Goal: Task Accomplishment & Management: Manage account settings

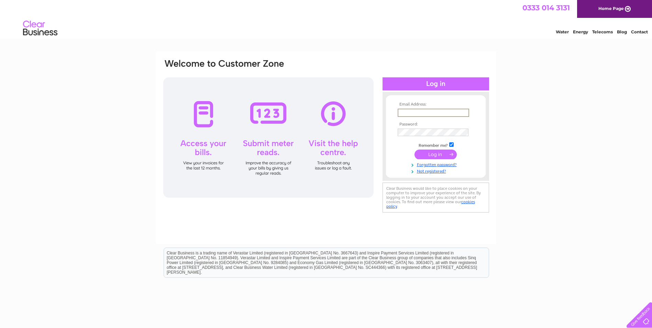
click at [441, 112] on input "text" at bounding box center [433, 113] width 71 height 8
click at [418, 114] on input "text" at bounding box center [433, 113] width 71 height 8
type input "accounts@cammacbryant.com"
click at [415, 150] on input "submit" at bounding box center [436, 155] width 42 height 10
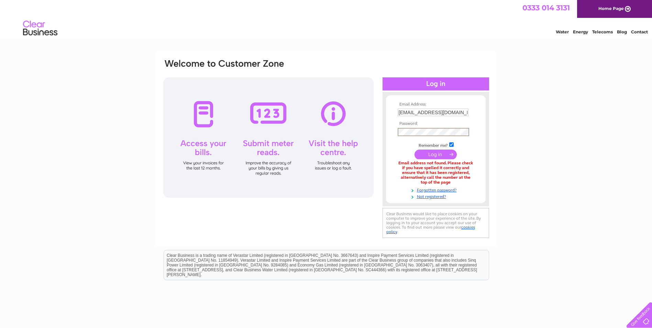
click at [441, 152] on input "submit" at bounding box center [436, 155] width 42 height 10
click at [445, 113] on input "accounts@cammacbryant.com" at bounding box center [433, 113] width 71 height 8
click at [468, 112] on input "accounts@cammacbryant.com" at bounding box center [433, 113] width 71 height 8
click at [601, 119] on div "Email Address: accounts@cammacbryant.com Password: Forgotten password?" at bounding box center [326, 208] width 652 height 312
drag, startPoint x: 454, startPoint y: 115, endPoint x: 464, endPoint y: 114, distance: 10.1
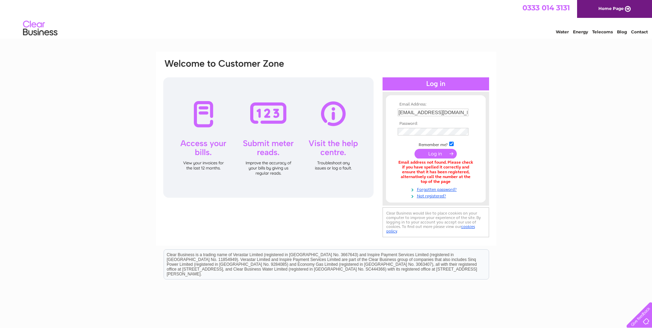
click at [454, 115] on input "accounts@cammacbryant.com" at bounding box center [433, 113] width 71 height 8
drag, startPoint x: 466, startPoint y: 113, endPoint x: 292, endPoint y: 102, distance: 174.2
click at [289, 101] on div "Email Address: accounts@cammacbryant.com Password:" at bounding box center [326, 148] width 327 height 181
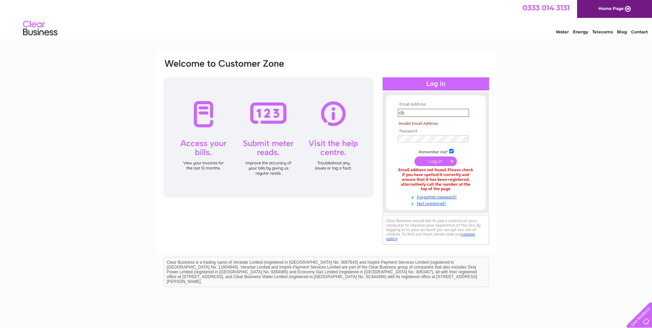
type input "CB.ACCOUNTS@WEARECAMMACH.COM"
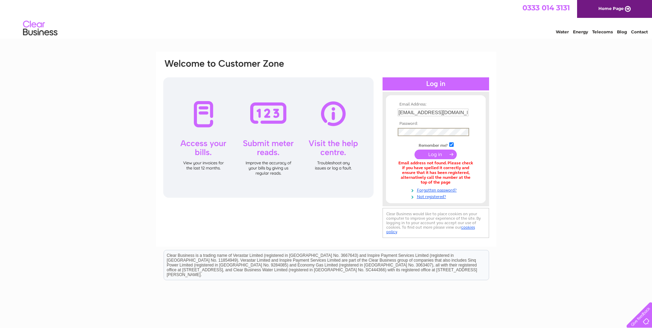
click at [415, 150] on input "submit" at bounding box center [436, 155] width 42 height 10
drag, startPoint x: 446, startPoint y: 111, endPoint x: 266, endPoint y: 111, distance: 180.1
click at [266, 111] on div "Email Address: CB.ACCOUNTS@WEARECAMMACH.COM Password:" at bounding box center [326, 148] width 327 height 181
type input "M"
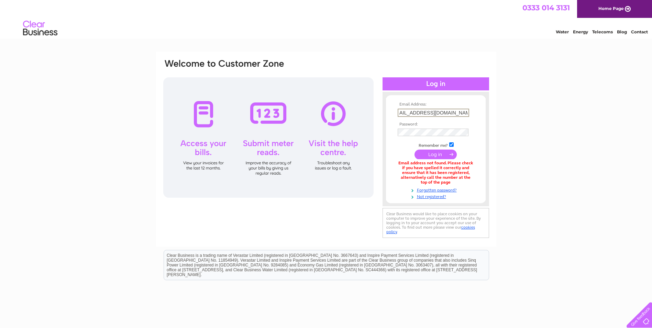
type input "[EMAIL_ADDRESS][DOMAIN_NAME]"
click at [415, 150] on input "submit" at bounding box center [436, 155] width 42 height 10
drag, startPoint x: 382, startPoint y: 112, endPoint x: 355, endPoint y: 112, distance: 26.5
click at [355, 112] on div "Email Address: [EMAIL_ADDRESS][DOMAIN_NAME] Password:" at bounding box center [326, 148] width 327 height 181
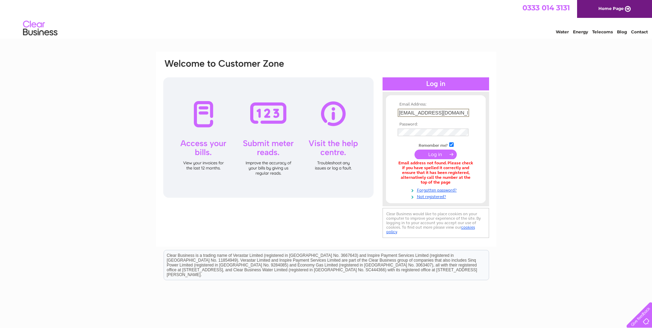
type input "[EMAIL_ADDRESS][DOMAIN_NAME]"
click at [415, 150] on input "submit" at bounding box center [436, 155] width 42 height 10
